Goal: Task Accomplishment & Management: Complete application form

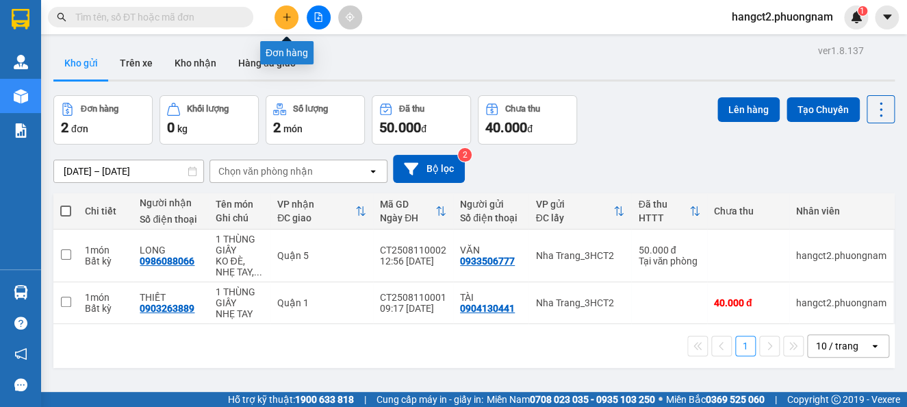
click at [283, 27] on button at bounding box center [287, 17] width 24 height 24
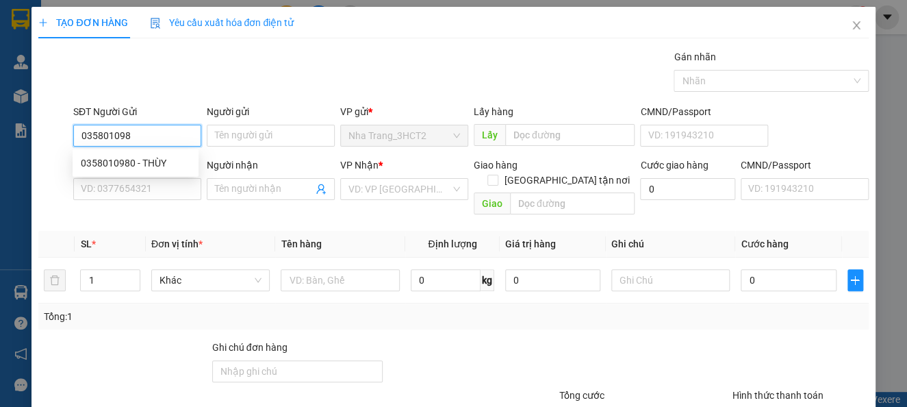
type input "0358010980"
click at [145, 160] on div "0358010980 - THÙY" at bounding box center [136, 162] width 110 height 15
type input "THÙY"
type input "0399674245"
type input "TRINH"
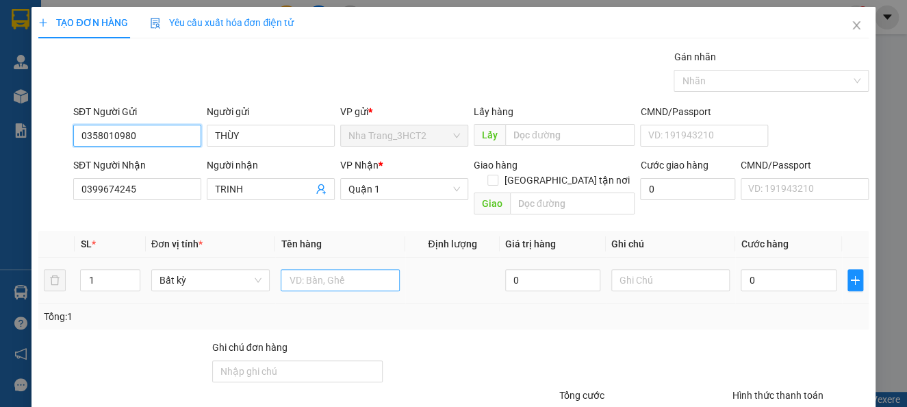
type input "0358010980"
click at [305, 270] on input "text" at bounding box center [340, 280] width 119 height 22
type input "1 TG"
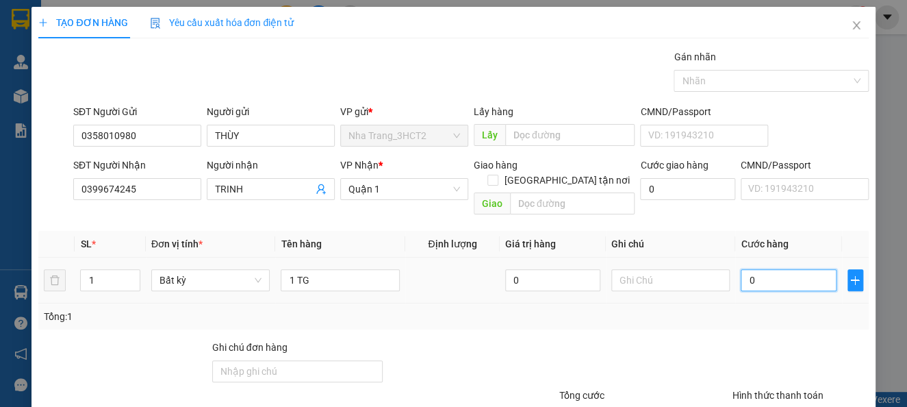
click at [754, 269] on input "0" at bounding box center [788, 280] width 95 height 22
type input "3"
type input "30"
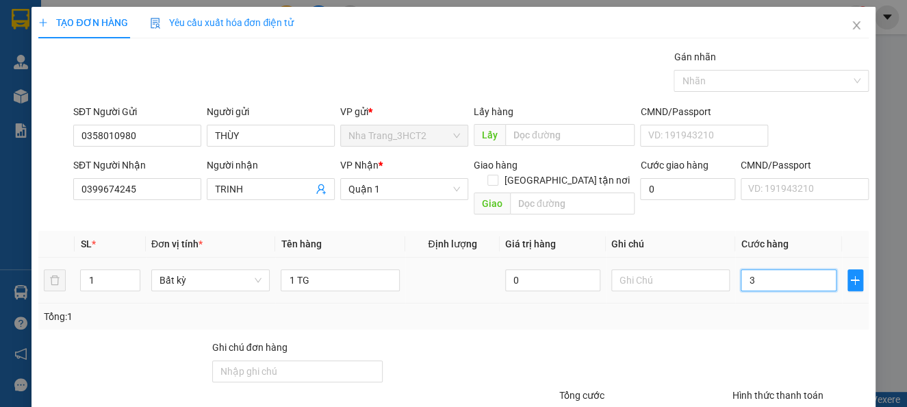
type input "30"
click at [759, 309] on div "Tổng: 1" at bounding box center [453, 316] width 819 height 15
type input "30.000"
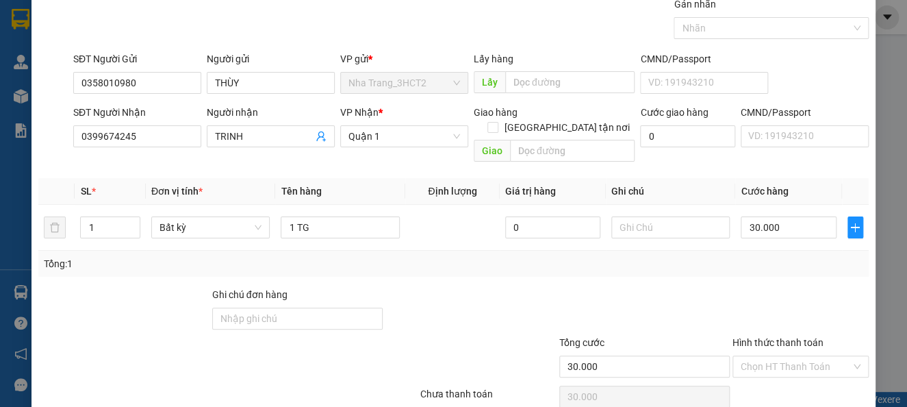
scroll to position [99, 0]
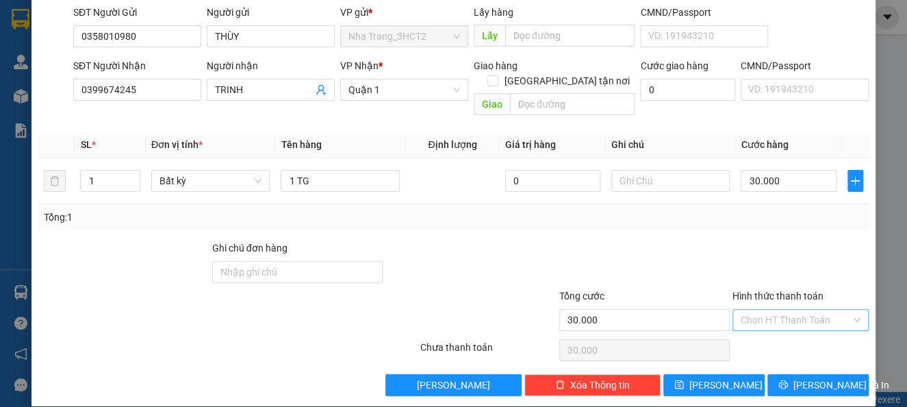
click at [776, 309] on input "Hình thức thanh toán" at bounding box center [796, 319] width 110 height 21
click at [787, 328] on div "Tại văn phòng" at bounding box center [788, 331] width 117 height 15
type input "0"
click at [793, 377] on span "[PERSON_NAME] và In" at bounding box center [841, 384] width 96 height 15
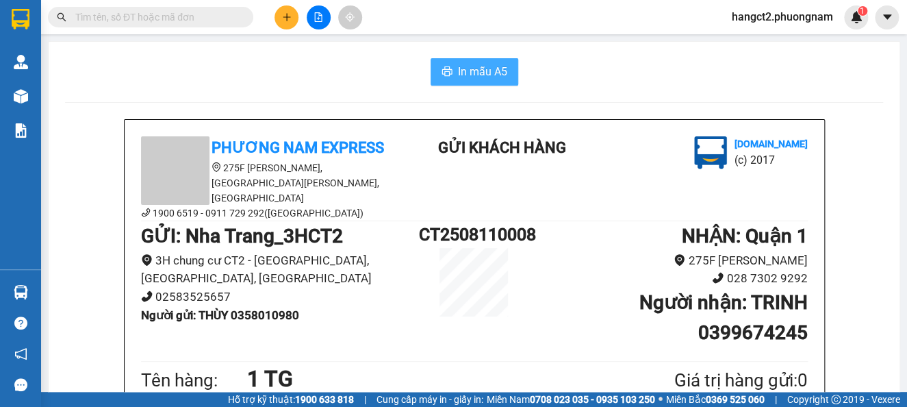
click at [496, 71] on span "In mẫu A5" at bounding box center [482, 71] width 49 height 17
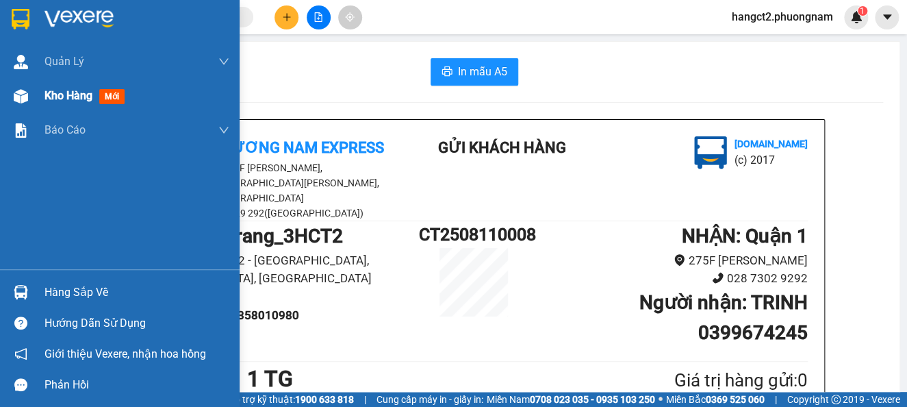
click at [86, 91] on span "Kho hàng" at bounding box center [68, 95] width 48 height 13
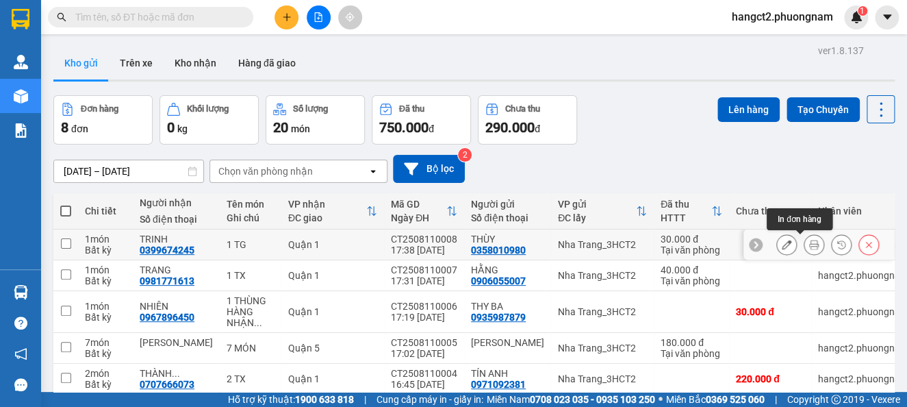
click at [804, 241] on button at bounding box center [813, 245] width 19 height 24
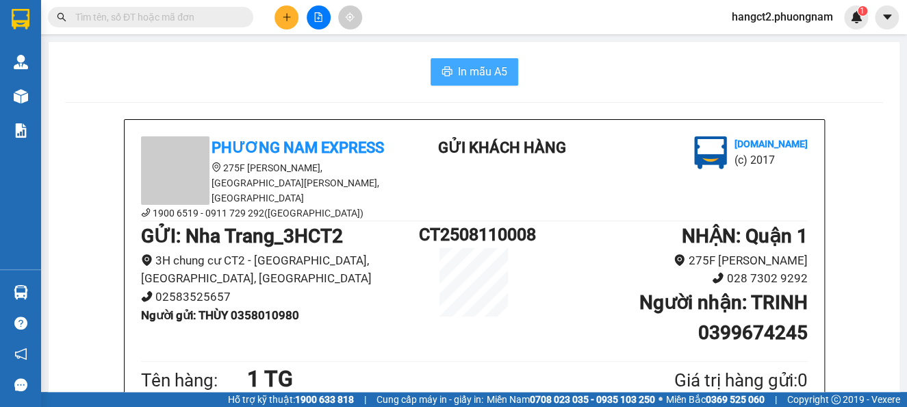
click at [459, 70] on span "In mẫu A5" at bounding box center [482, 71] width 49 height 17
click at [290, 22] on button at bounding box center [287, 17] width 24 height 24
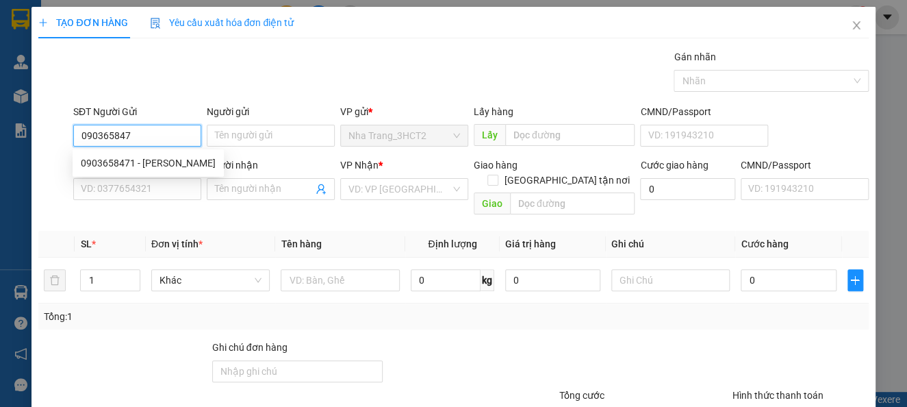
type input "0903658471"
click at [122, 169] on div "0903658471 - [PERSON_NAME]" at bounding box center [148, 162] width 135 height 15
type input "KHÁNH"
type input "0931990243"
type input "HIỀN"
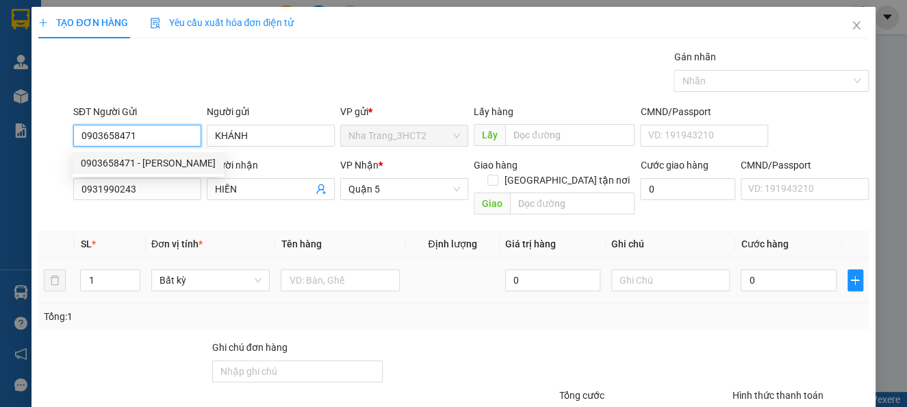
type input "0903658471"
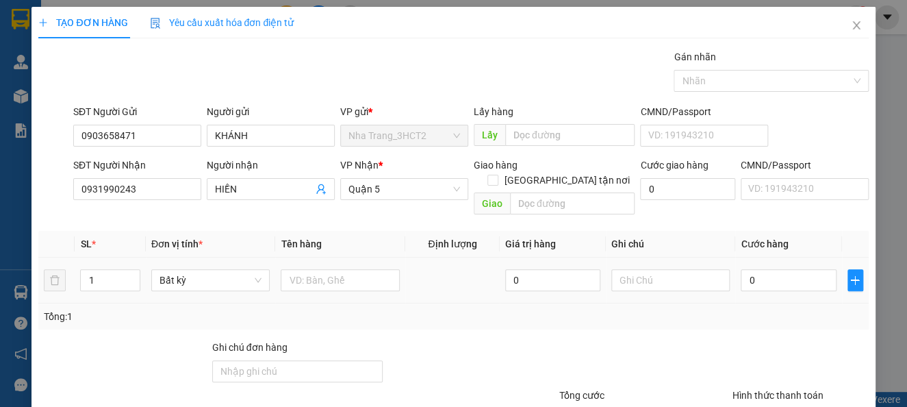
click at [220, 281] on td "Bất kỳ" at bounding box center [211, 280] width 130 height 46
click at [340, 277] on div at bounding box center [340, 279] width 119 height 27
click at [347, 269] on input "text" at bounding box center [340, 280] width 119 height 22
type input "1 CỤC ĐEN"
click at [741, 269] on input "0" at bounding box center [788, 280] width 95 height 22
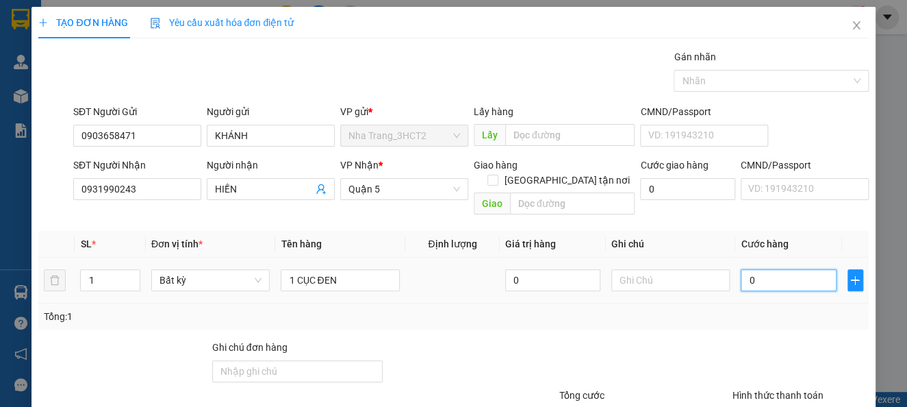
type input "4"
type input "40"
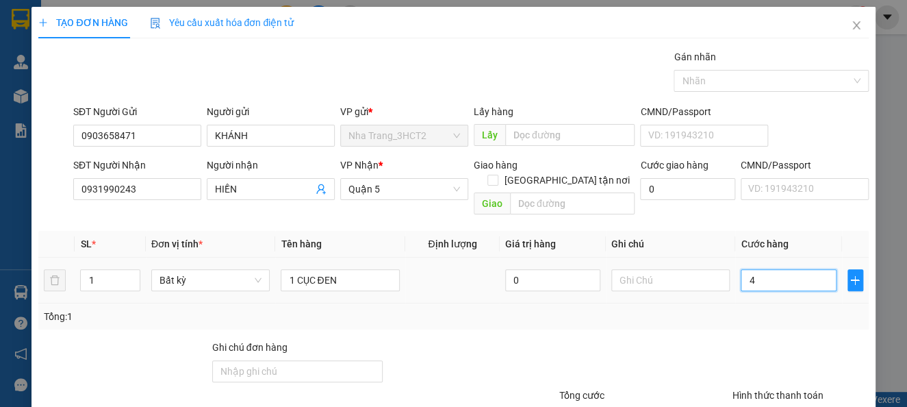
type input "40"
click at [731, 344] on div at bounding box center [800, 364] width 139 height 48
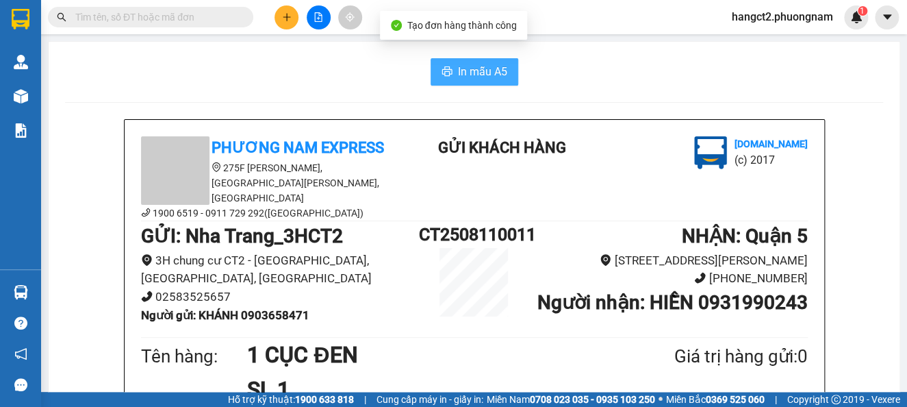
click at [477, 68] on span "In mẫu A5" at bounding box center [482, 71] width 49 height 17
click at [489, 62] on button "In mẫu A5" at bounding box center [475, 71] width 88 height 27
click at [288, 17] on icon "plus" at bounding box center [287, 16] width 8 height 1
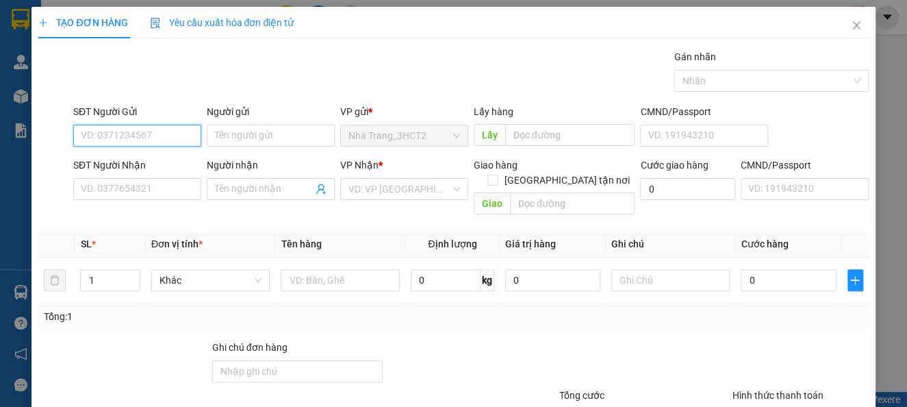
click at [118, 140] on input "SĐT Người Gửi" at bounding box center [137, 136] width 128 height 22
type input "0942694141"
click at [123, 164] on div "0942694141 - DUY" at bounding box center [136, 162] width 110 height 15
type input "DUY"
type input "0909290116"
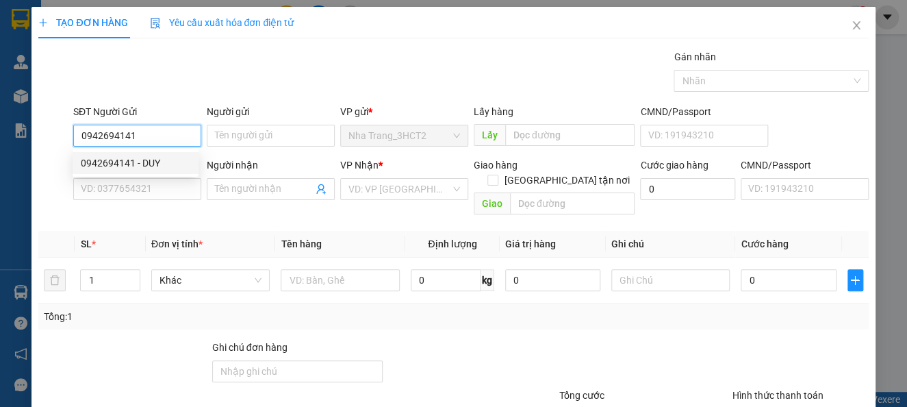
type input "PHÁT"
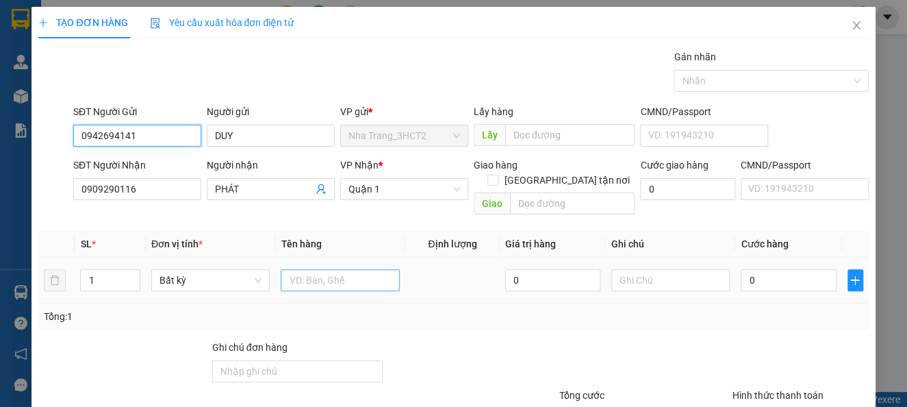
type input "0942694141"
click at [340, 269] on input "text" at bounding box center [340, 280] width 119 height 22
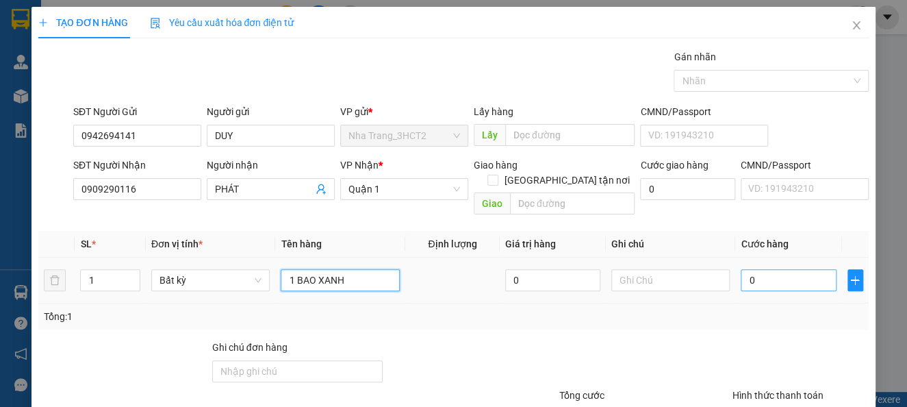
type input "1 BAO XANH"
click at [754, 269] on input "0" at bounding box center [788, 280] width 95 height 22
type input "6"
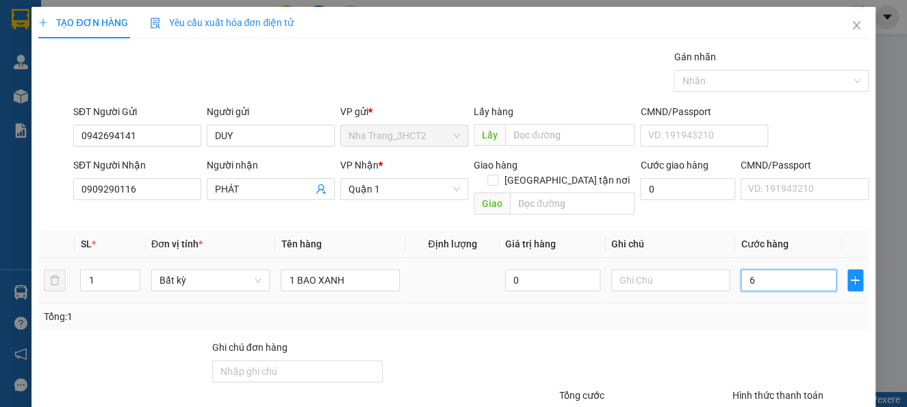
type input "60"
type input "60.000"
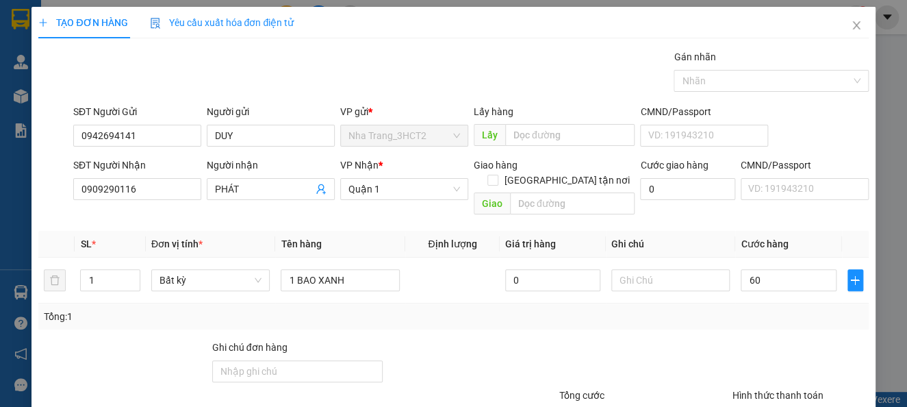
type input "60.000"
click at [576, 345] on div at bounding box center [644, 364] width 173 height 48
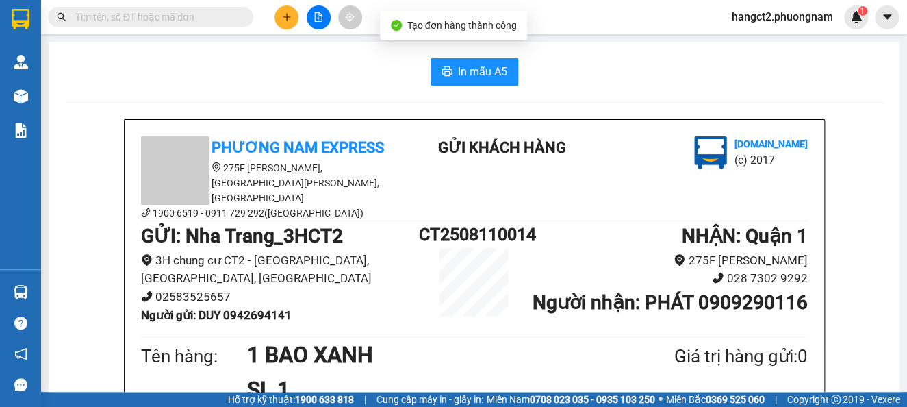
click at [522, 77] on div "In mẫu A5" at bounding box center [474, 71] width 818 height 27
click at [470, 79] on span "In mẫu A5" at bounding box center [482, 71] width 49 height 17
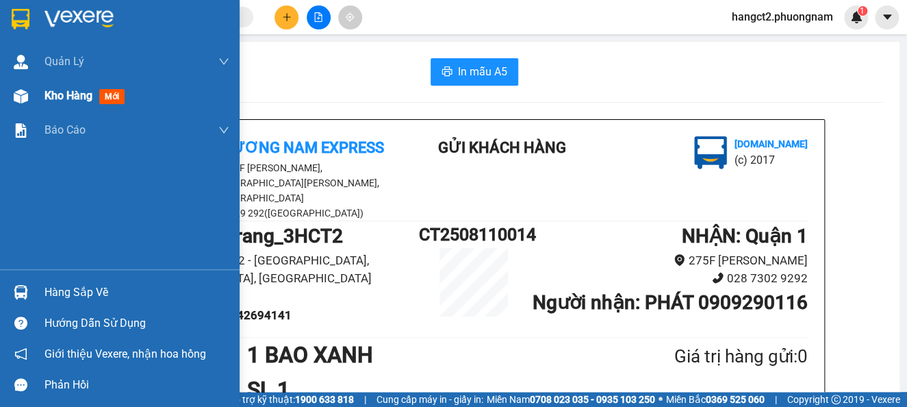
click at [49, 94] on span "Kho hàng" at bounding box center [68, 95] width 48 height 13
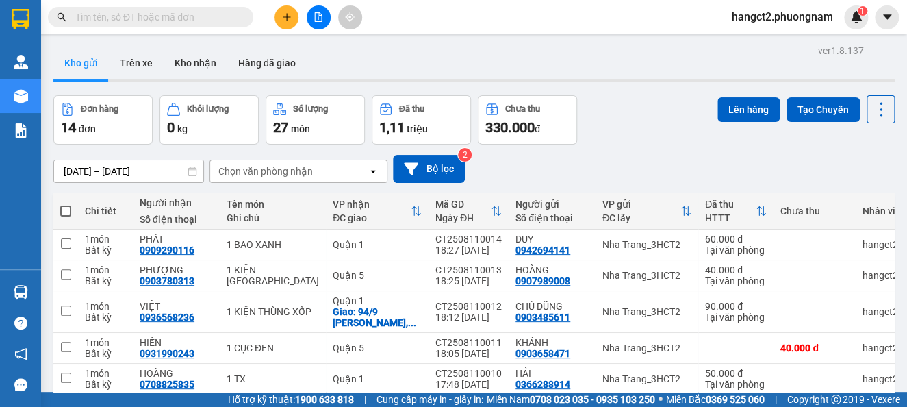
click at [281, 19] on button at bounding box center [287, 17] width 24 height 24
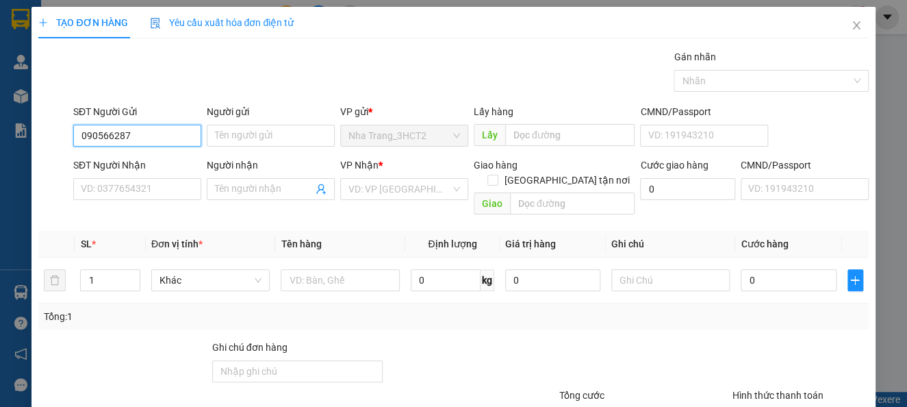
type input "0905662874"
click at [177, 156] on div "0905662874 - [PERSON_NAME]" at bounding box center [148, 162] width 135 height 15
type input "[PERSON_NAME]"
type input "0983423579"
type input "THẢO"
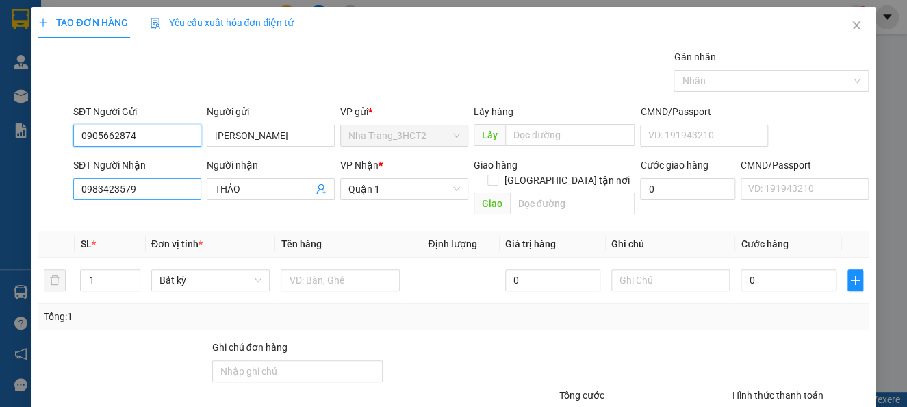
type input "0905662874"
click at [159, 186] on input "0983423579" at bounding box center [137, 189] width 128 height 22
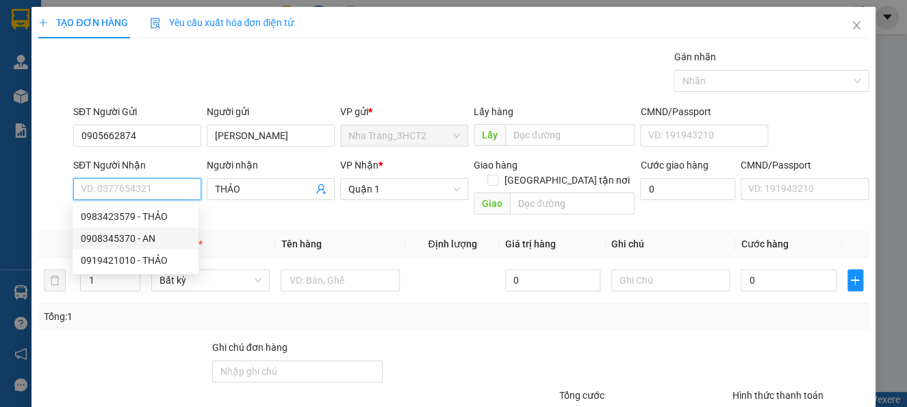
click at [147, 244] on div "0908345370 - AN" at bounding box center [136, 238] width 110 height 15
type input "0908345370"
type input "AN"
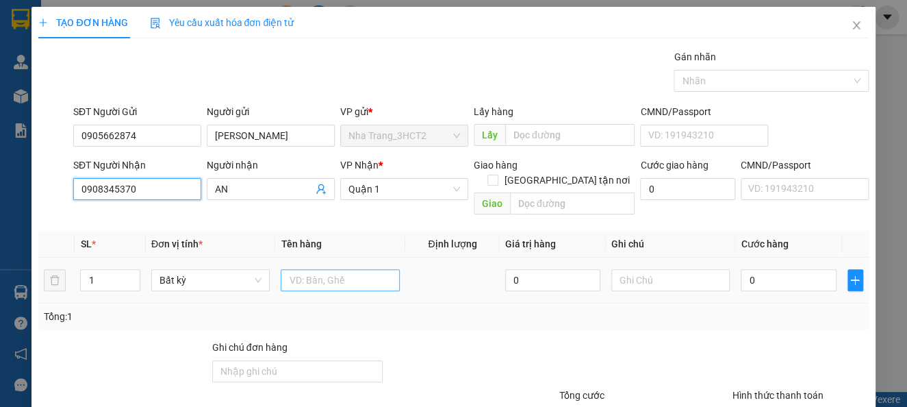
type input "0908345370"
click at [357, 270] on input "text" at bounding box center [340, 280] width 119 height 22
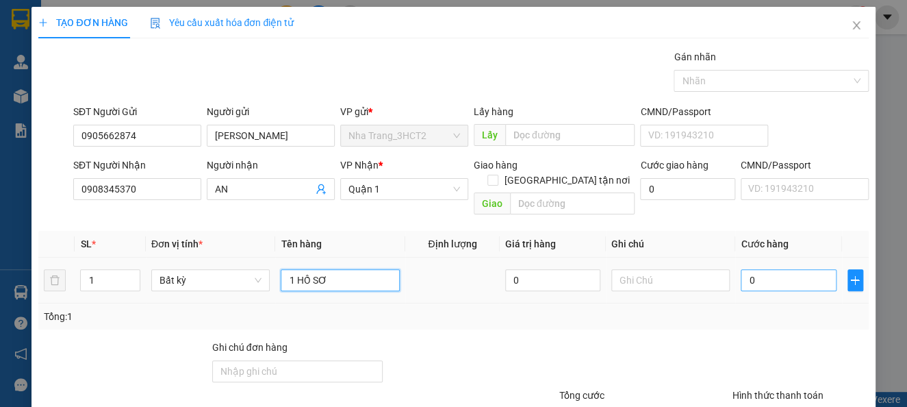
type input "1 HỒ SƠ"
click at [743, 269] on input "0" at bounding box center [788, 280] width 95 height 22
type input "2"
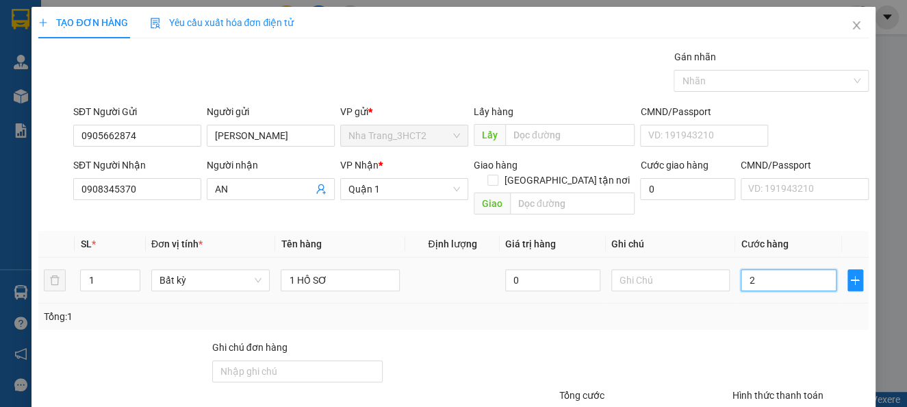
type input "20"
click at [709, 322] on div "Transit Pickup Surcharge Ids Transit Deliver Surcharge Ids Transit Deliver Surc…" at bounding box center [453, 272] width 830 height 446
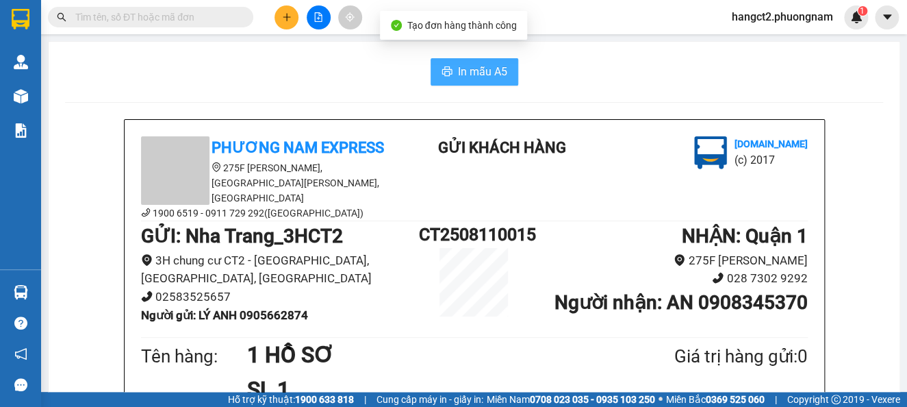
click at [467, 71] on span "In mẫu A5" at bounding box center [482, 71] width 49 height 17
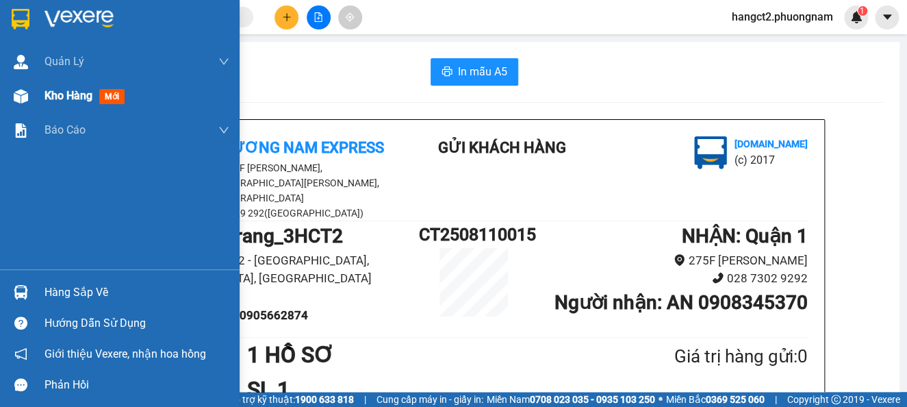
click at [16, 105] on div at bounding box center [21, 96] width 24 height 24
